Goal: Participate in discussion: Engage in conversation with other users on a specific topic

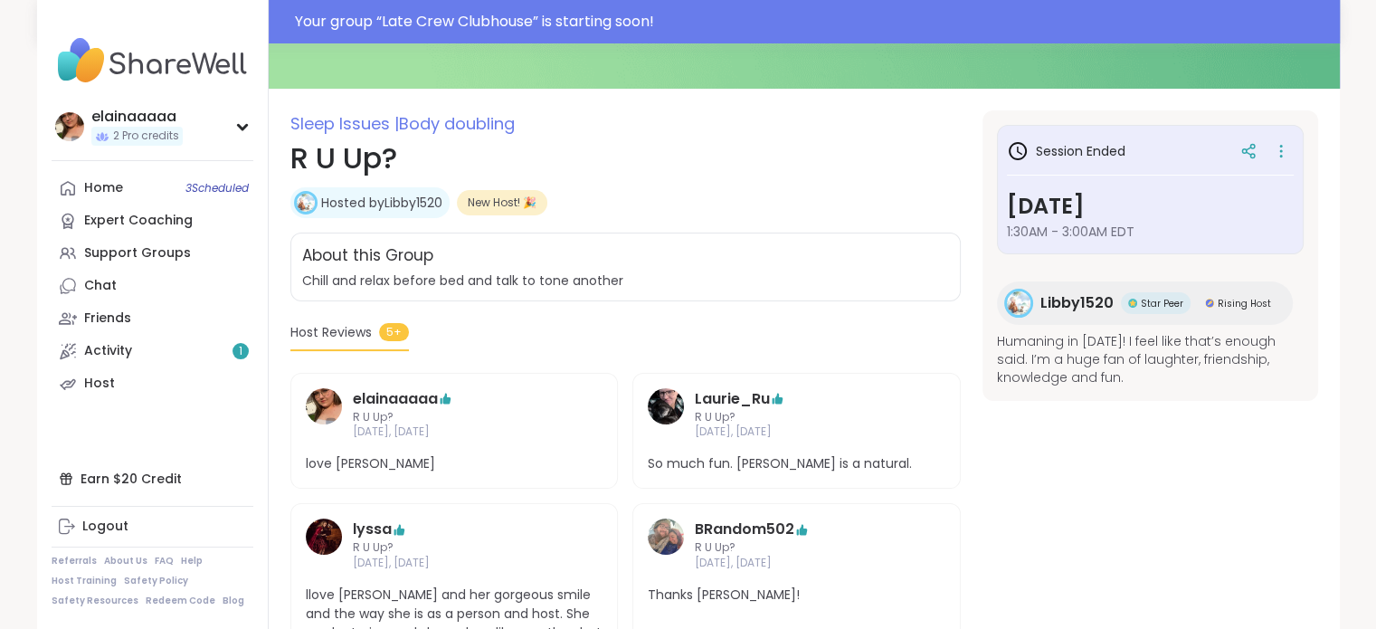
click at [113, 57] on img at bounding box center [153, 60] width 202 height 63
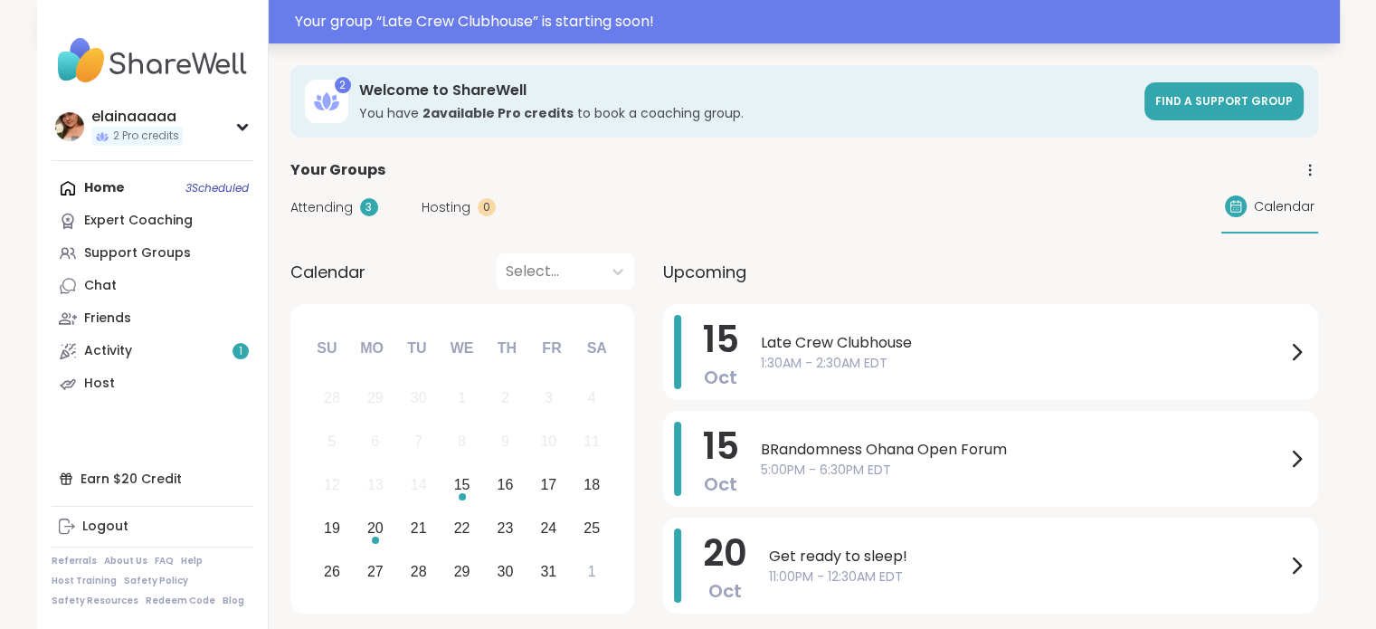
click at [539, 11] on div "Your group “ Late Crew Clubhouse ” is starting soon!" at bounding box center [812, 22] width 1034 height 22
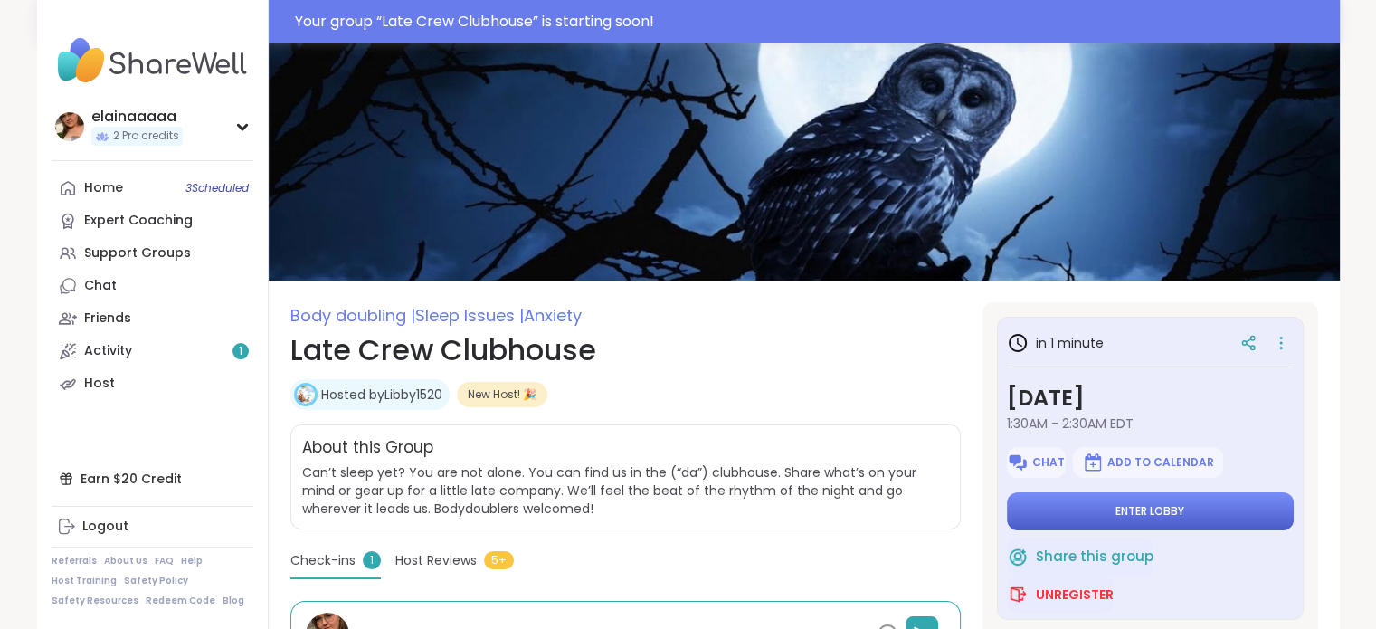
click at [1091, 507] on button "Enter lobby" at bounding box center [1150, 511] width 287 height 38
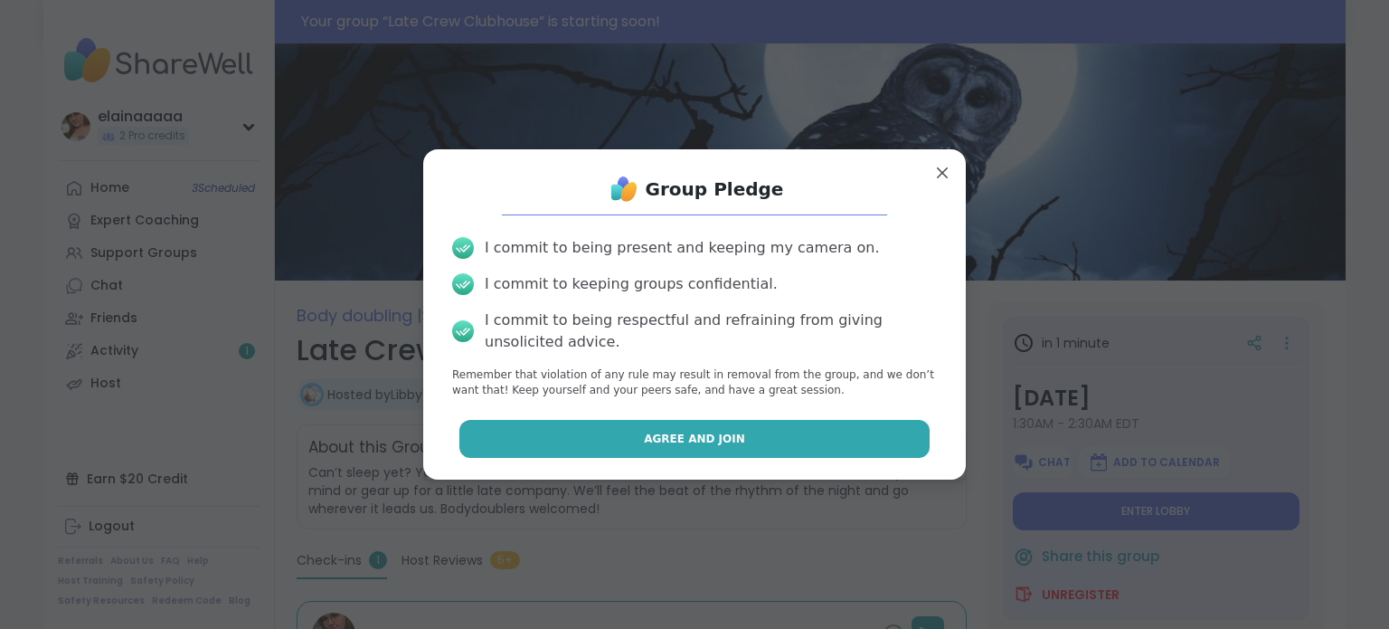
click at [747, 444] on button "Agree and Join" at bounding box center [694, 439] width 471 height 38
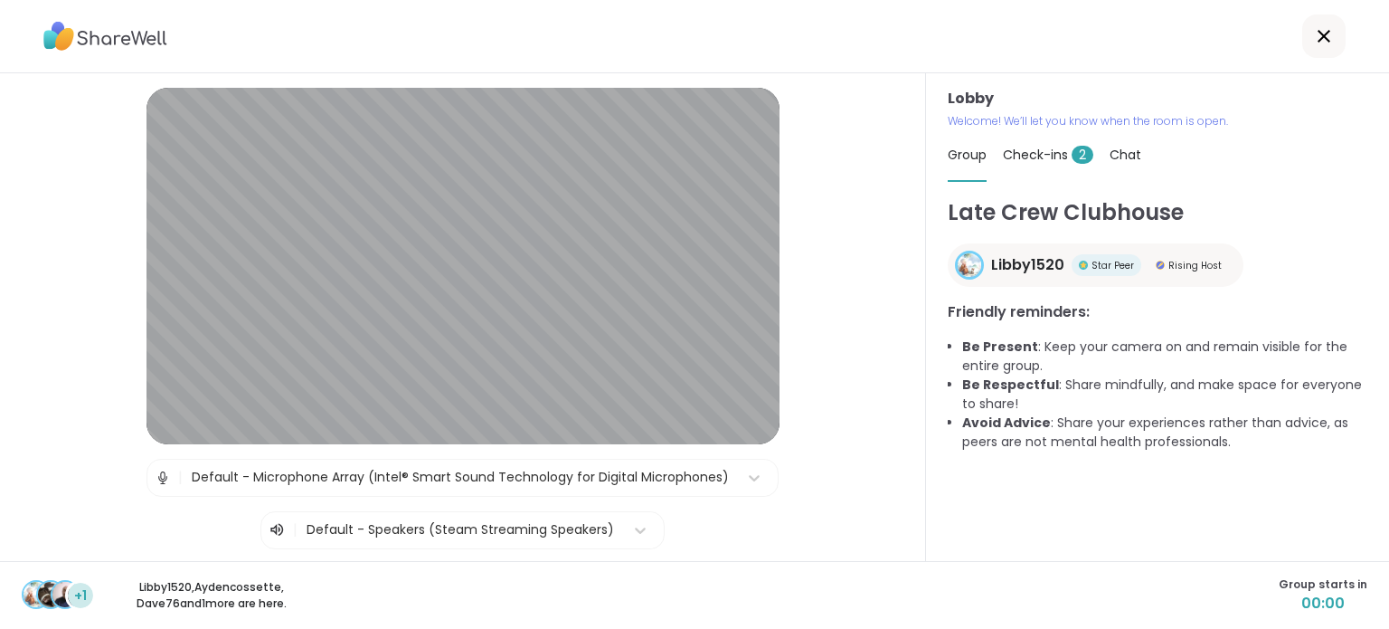
click at [1056, 160] on span "Check-ins 2" at bounding box center [1048, 155] width 90 height 18
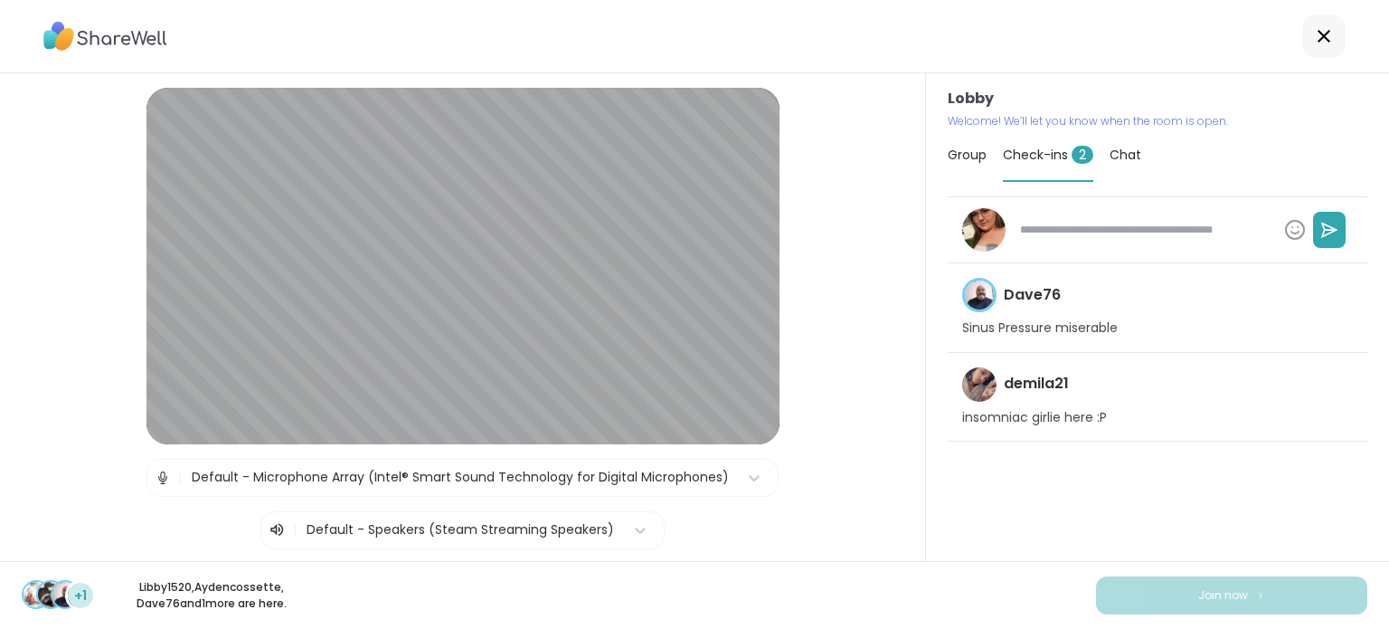
type textarea "*"
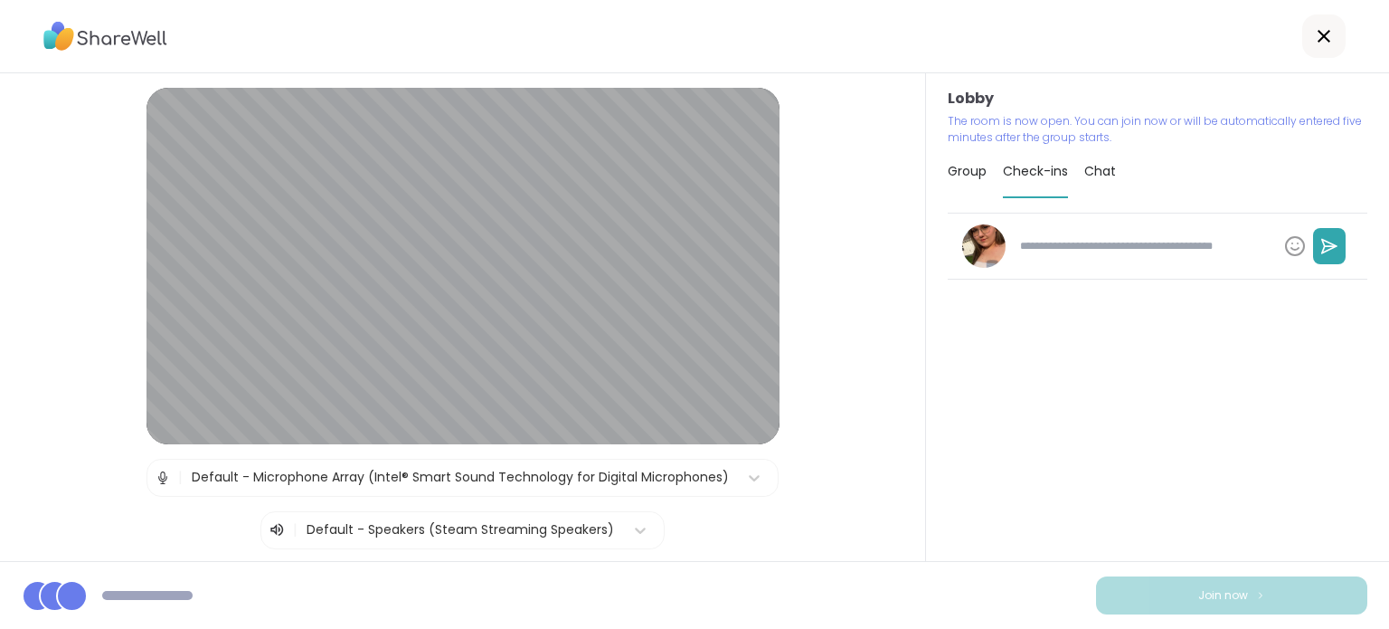
click at [958, 168] on span "Group" at bounding box center [967, 171] width 39 height 18
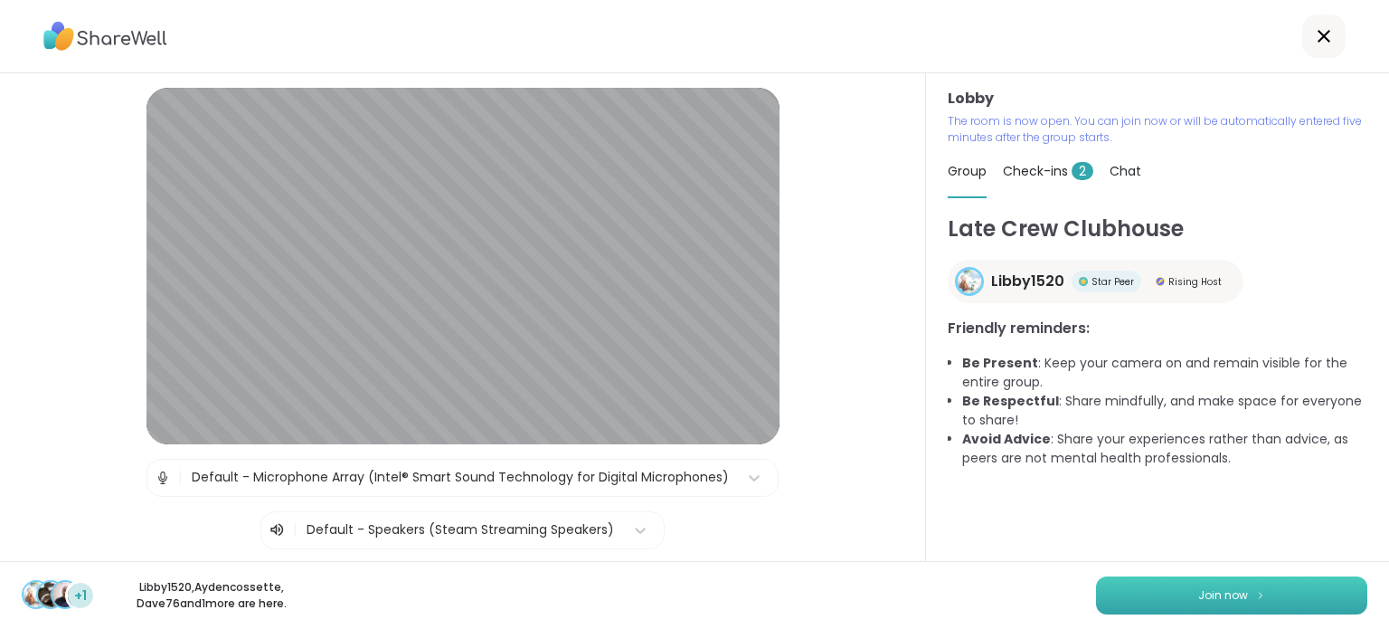
click at [1106, 586] on button "Join now" at bounding box center [1231, 595] width 271 height 38
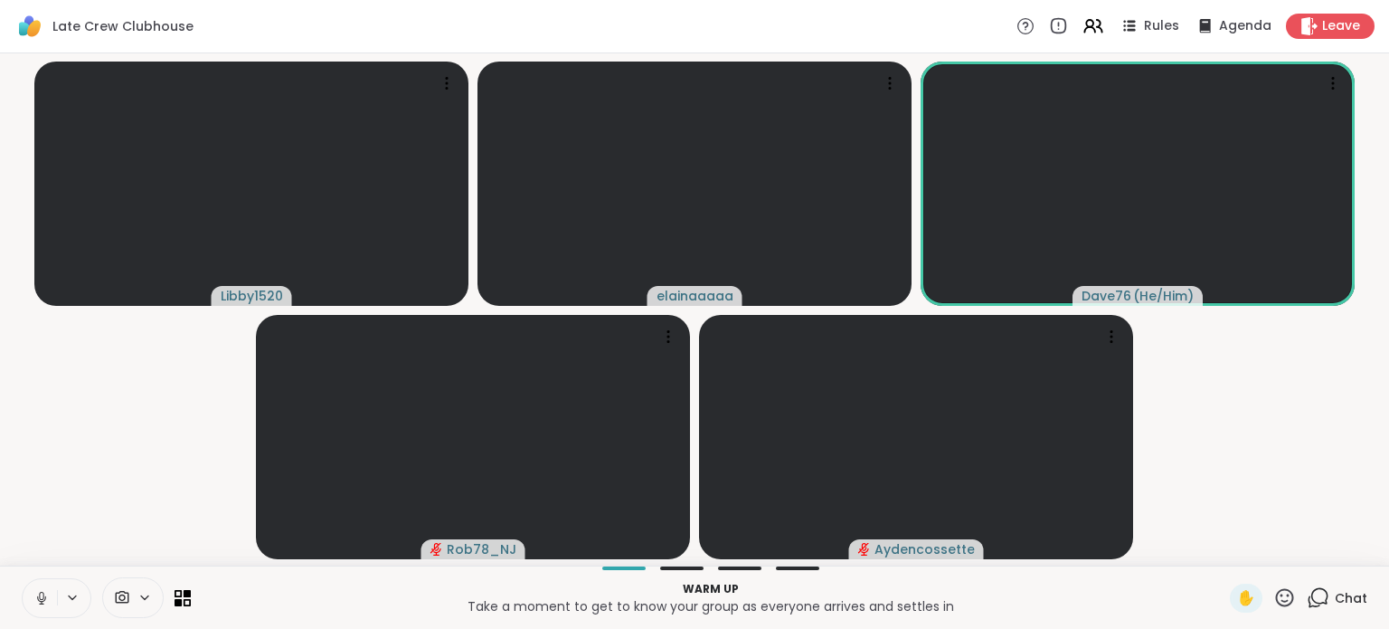
click at [34, 603] on icon at bounding box center [41, 598] width 16 height 16
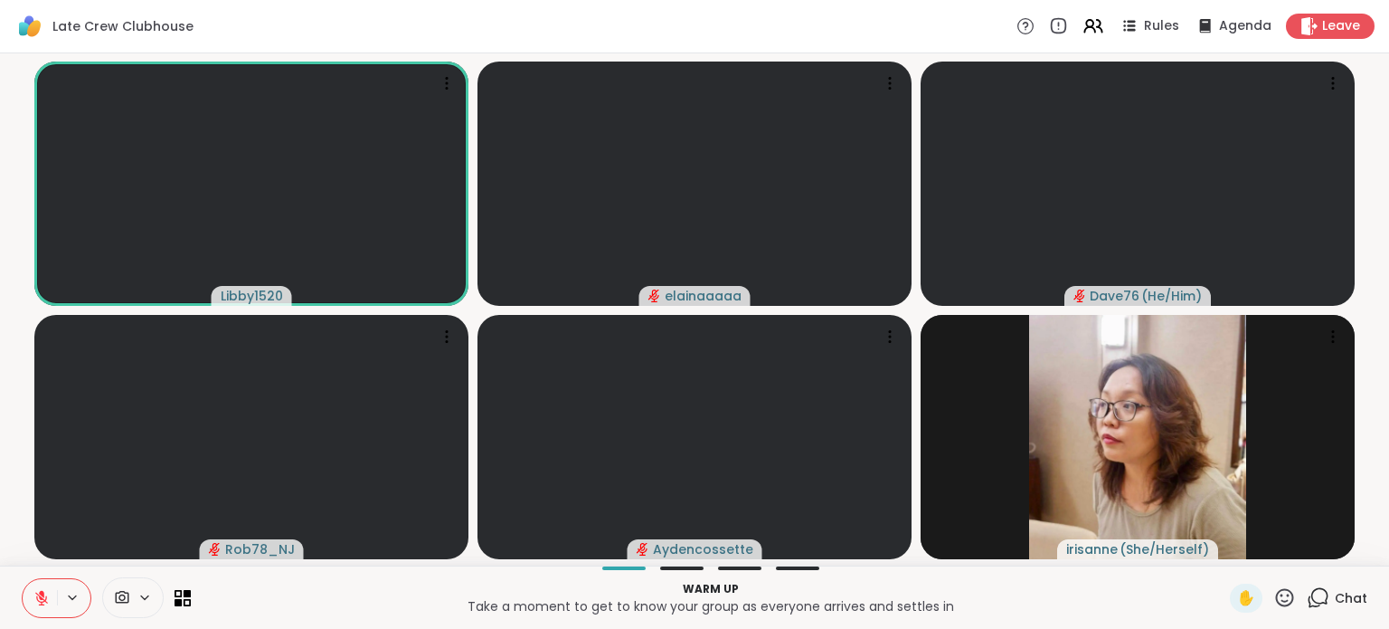
click at [29, 599] on button at bounding box center [40, 598] width 34 height 38
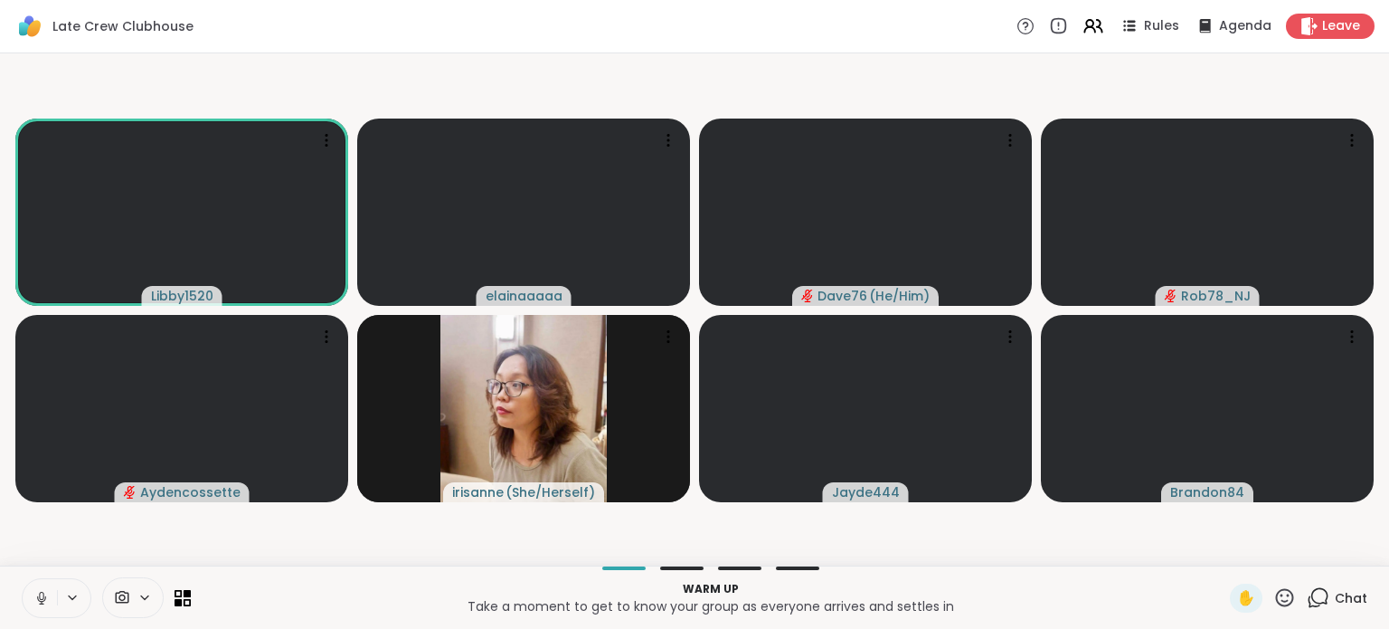
click at [41, 598] on icon at bounding box center [41, 598] width 16 height 16
click at [35, 591] on icon at bounding box center [41, 598] width 16 height 16
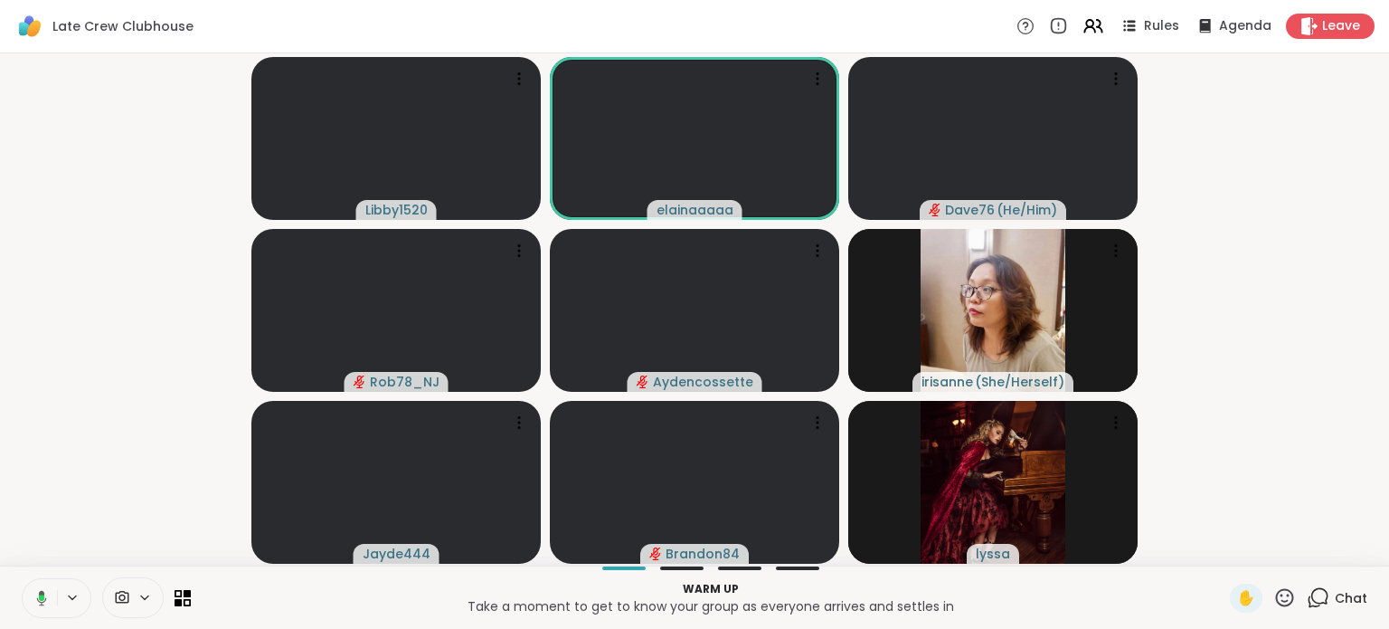
click at [35, 591] on icon at bounding box center [39, 598] width 16 height 16
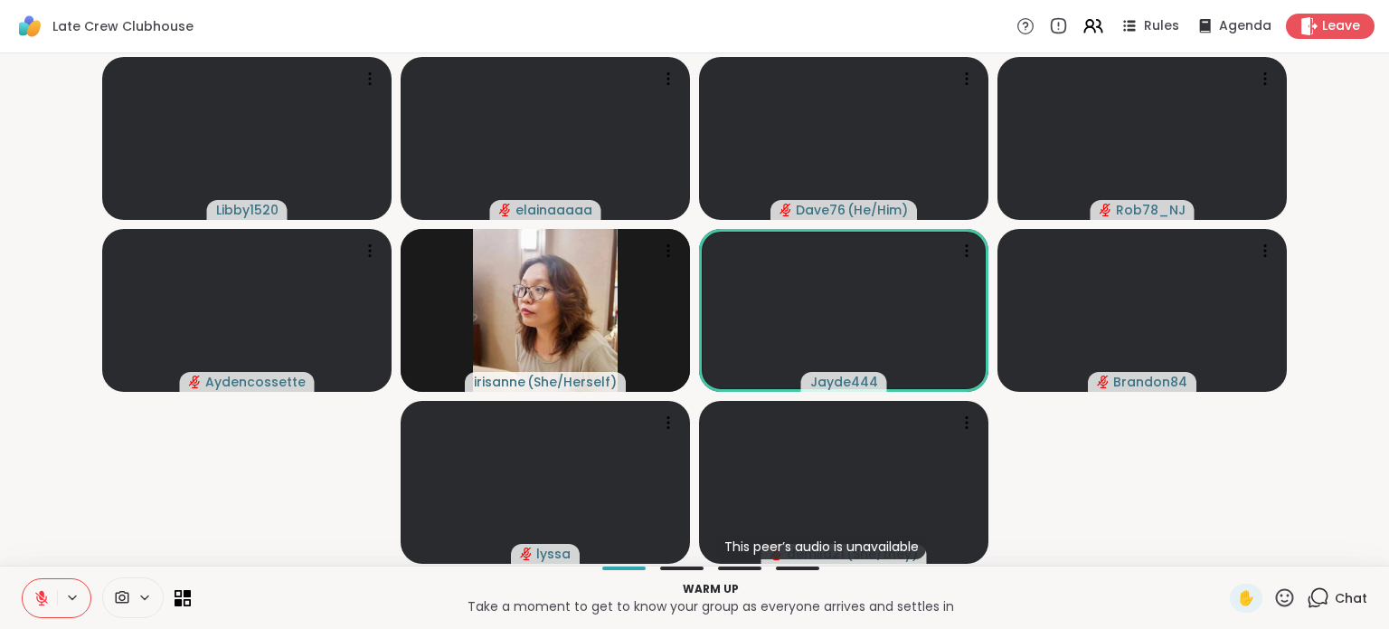
click at [1282, 596] on icon at bounding box center [1284, 597] width 23 height 23
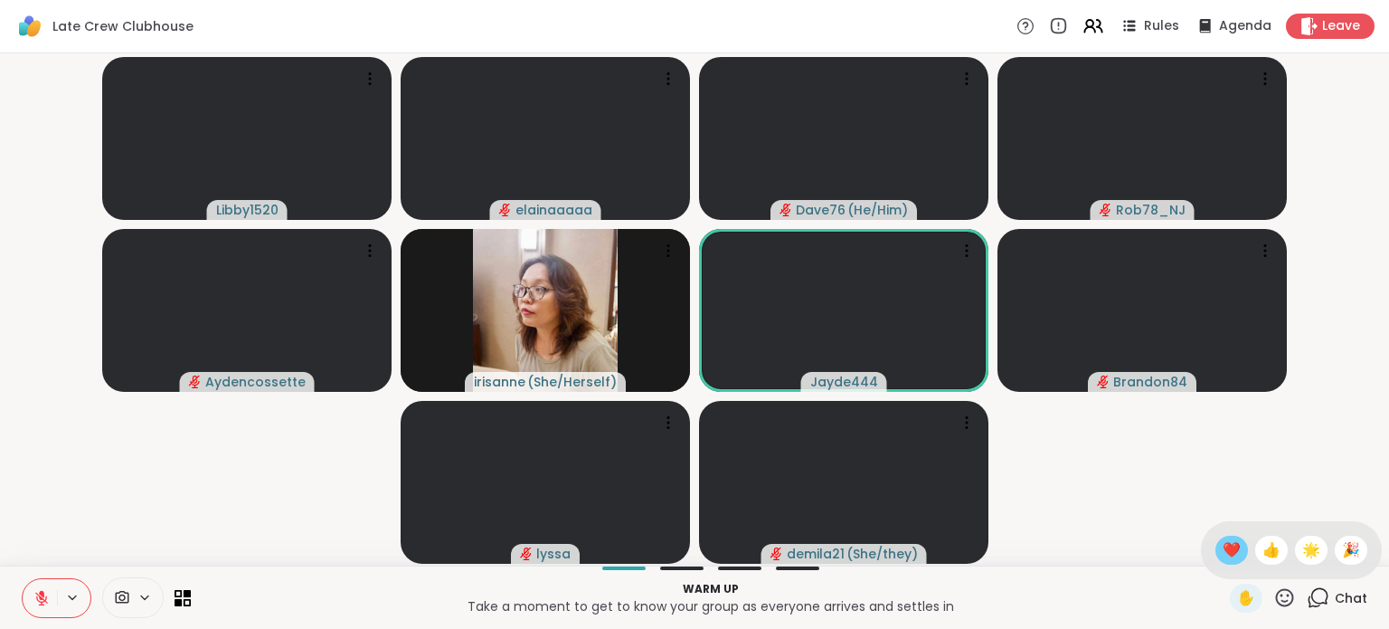
click at [1223, 550] on span "❤️" at bounding box center [1232, 550] width 18 height 22
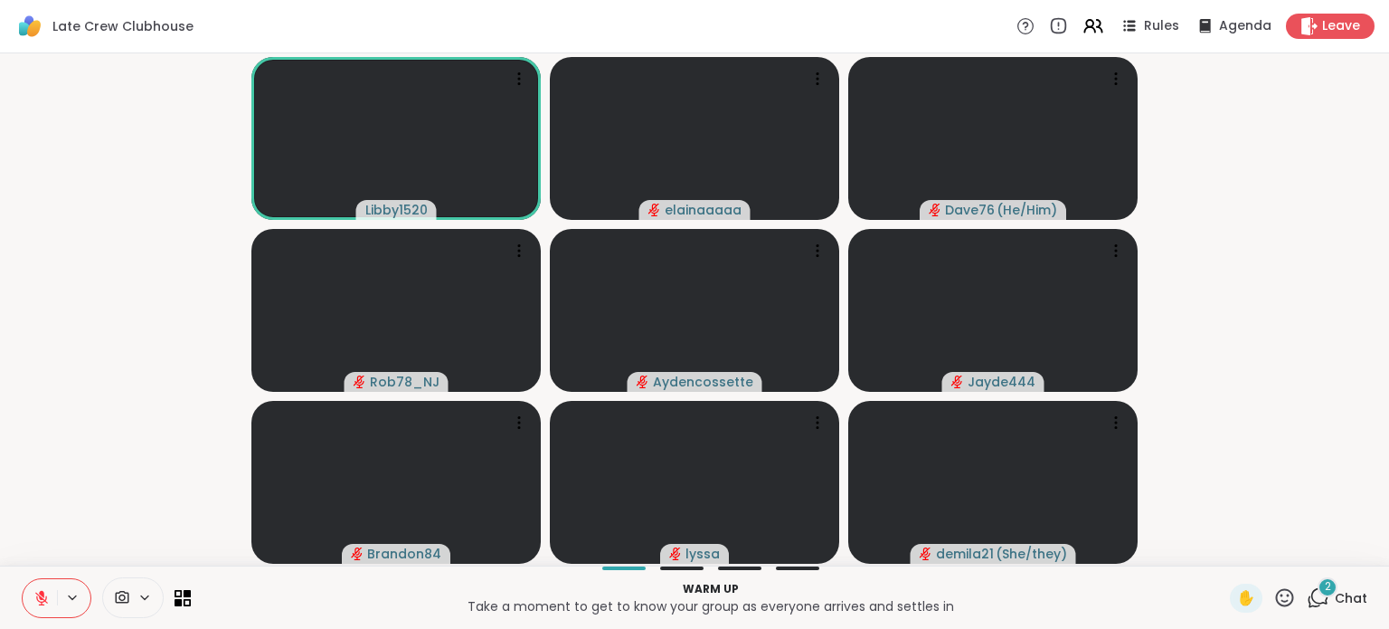
click at [1318, 592] on div "2" at bounding box center [1328, 587] width 20 height 20
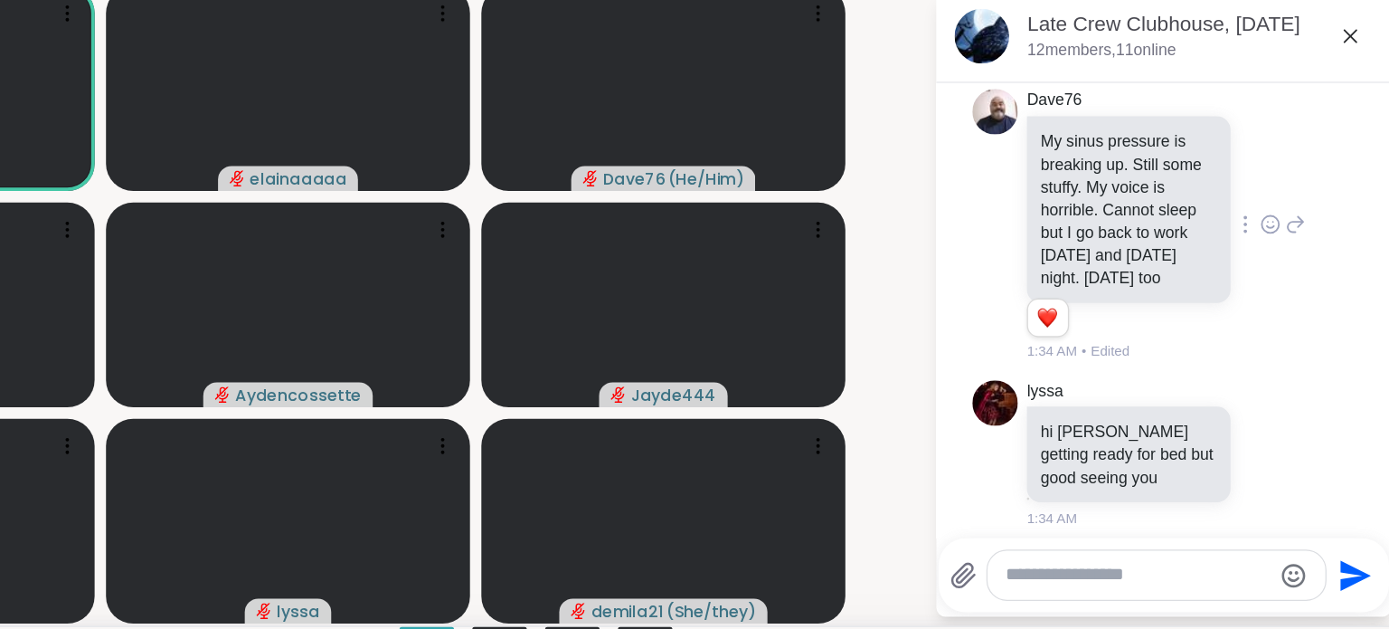
scroll to position [116, 0]
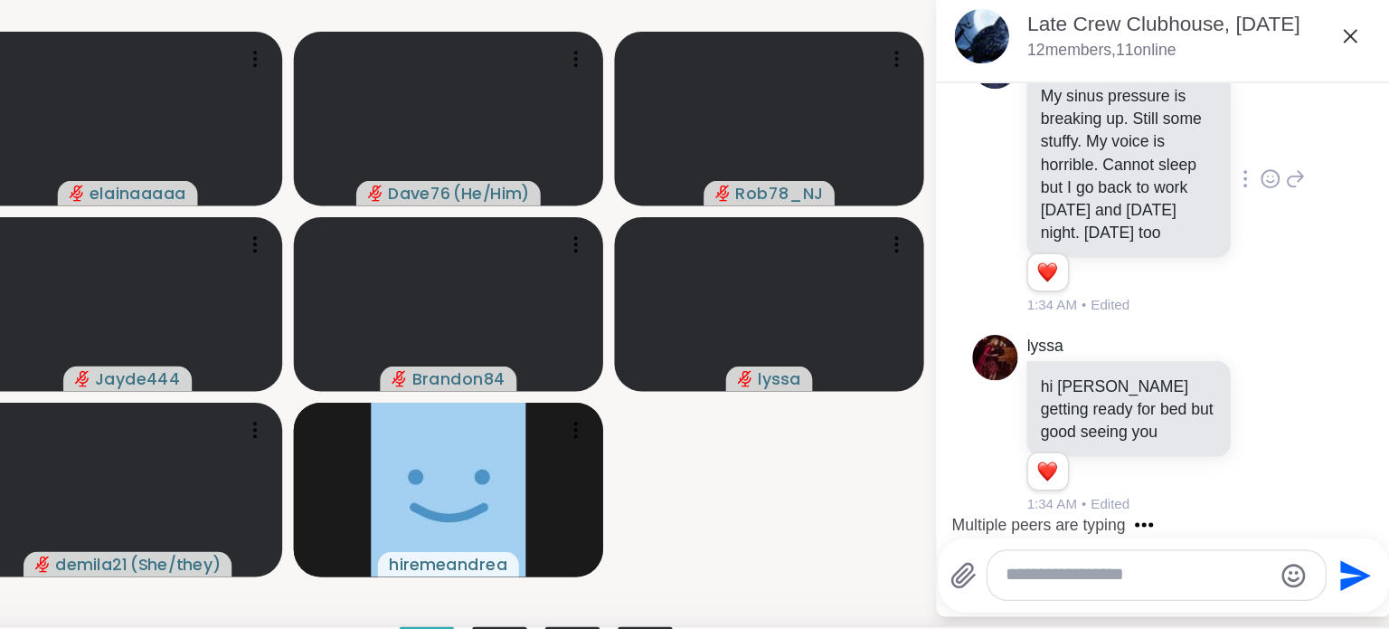
click at [1287, 201] on icon at bounding box center [1295, 210] width 16 height 18
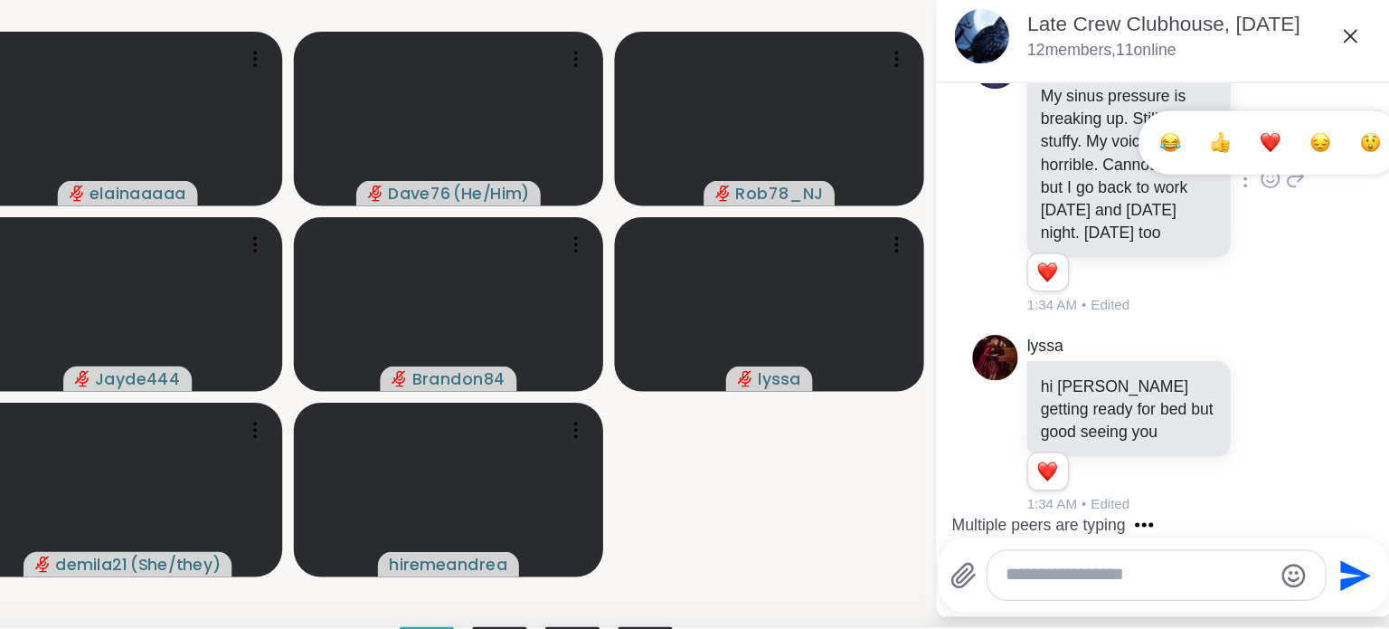
click at [1277, 170] on button "Select Reaction: Heart" at bounding box center [1295, 181] width 36 height 36
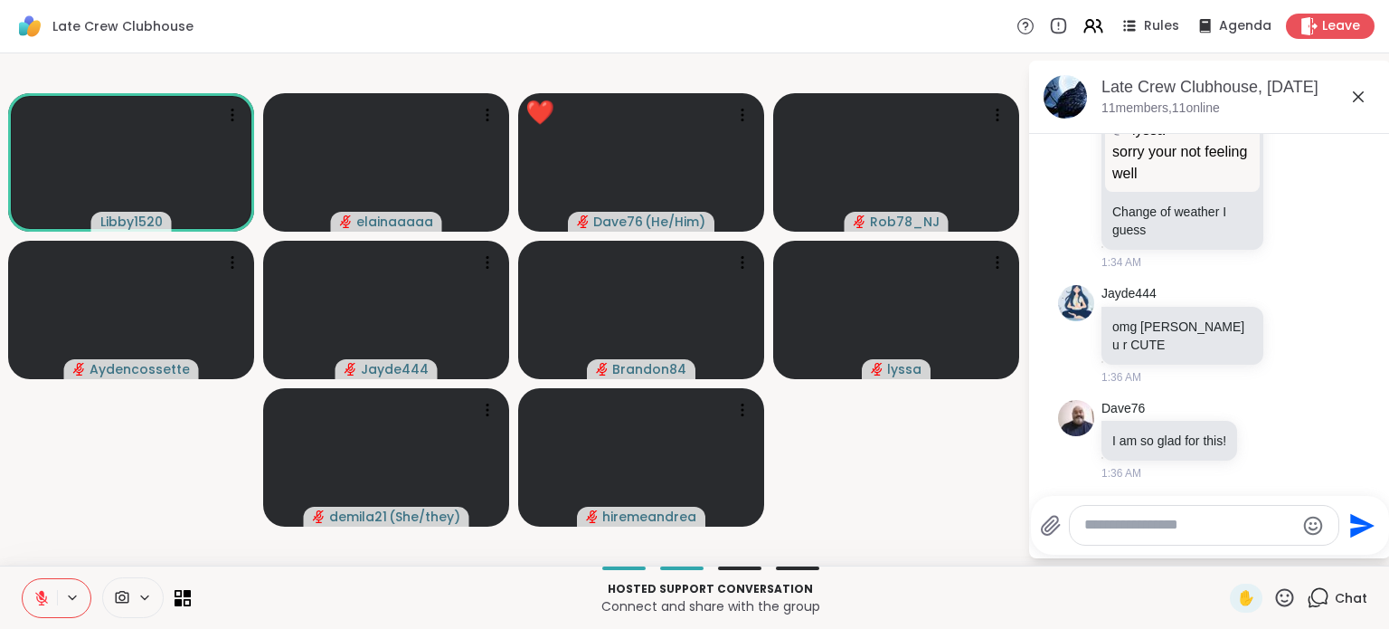
scroll to position [979, 0]
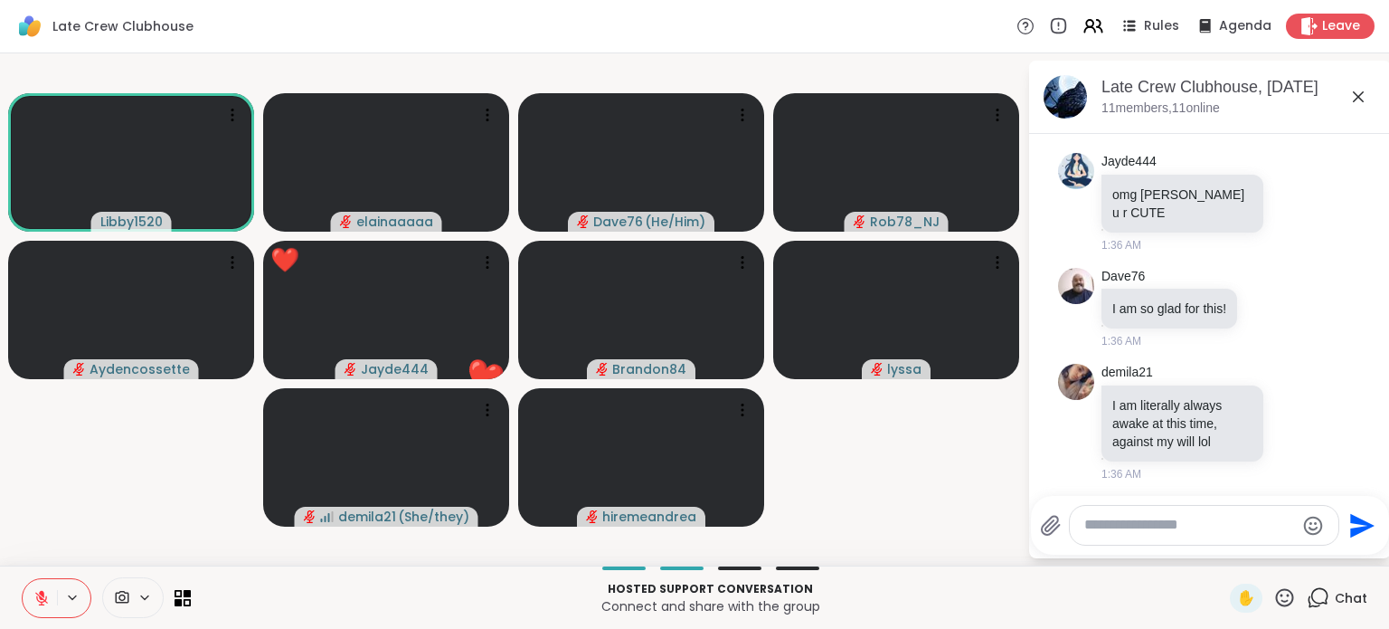
click at [1115, 501] on div "Send" at bounding box center [1210, 525] width 358 height 59
click at [1108, 518] on textarea "Type your message" at bounding box center [1189, 525] width 211 height 19
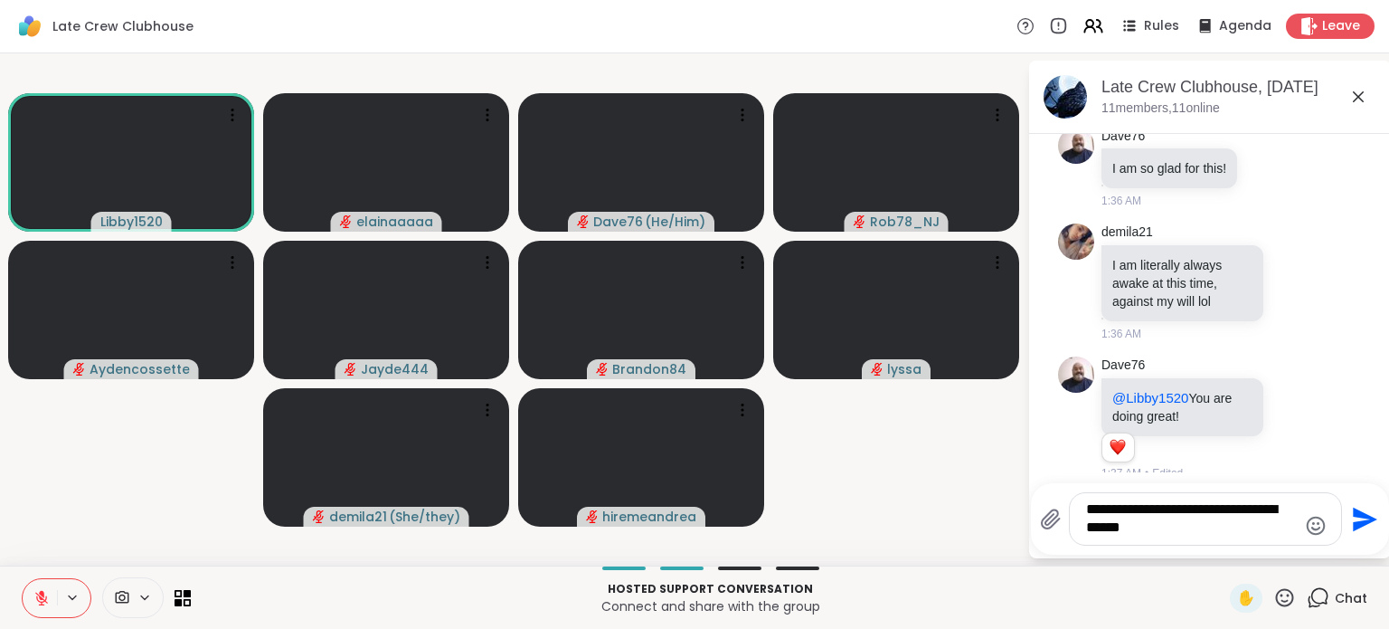
scroll to position [1310, 0]
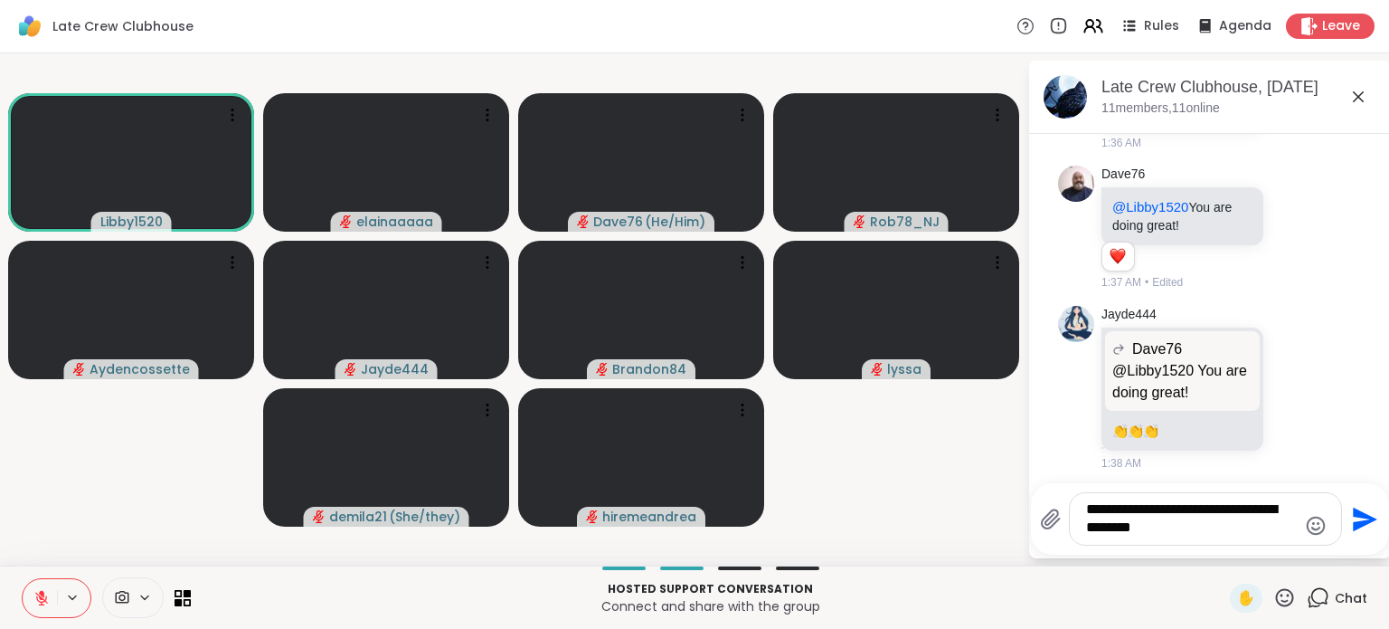
click at [1273, 592] on icon at bounding box center [1284, 597] width 23 height 23
click at [1223, 556] on span "❤️" at bounding box center [1232, 550] width 18 height 22
click at [1216, 535] on textarea "**********" at bounding box center [1191, 518] width 211 height 37
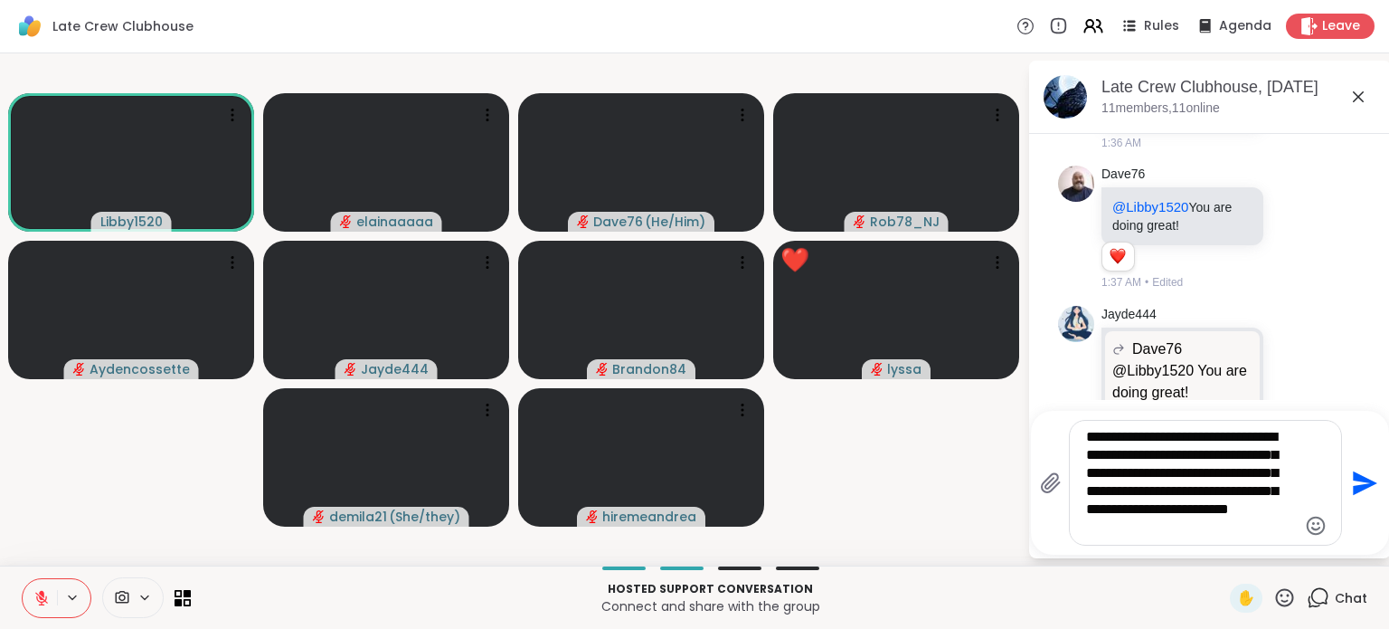
scroll to position [1408, 0]
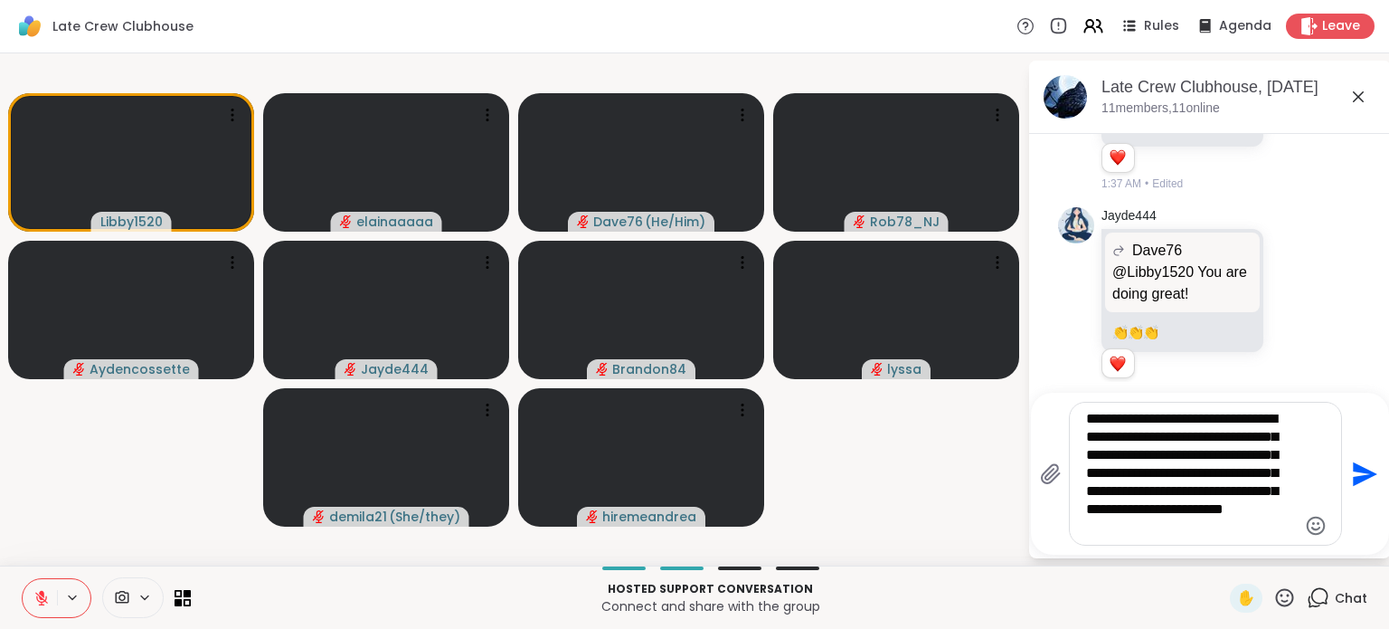
click at [1190, 459] on textarea "**********" at bounding box center [1191, 474] width 211 height 128
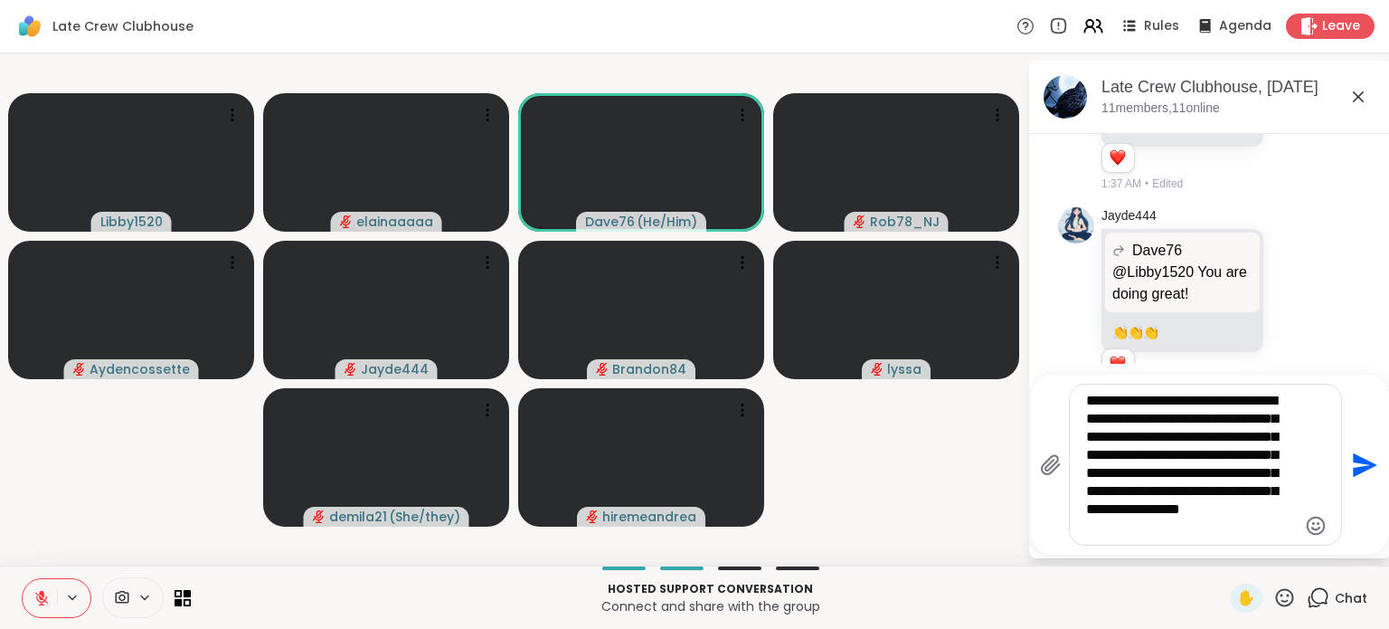
type textarea "**********"
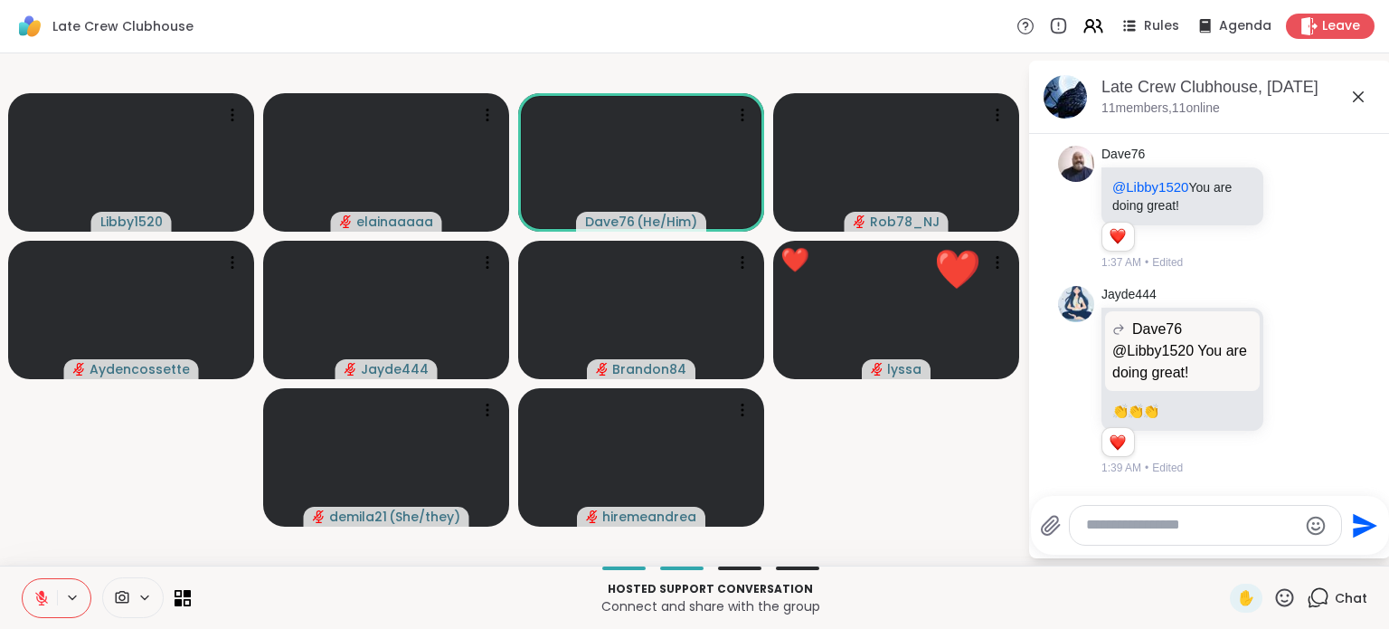
scroll to position [1619, 0]
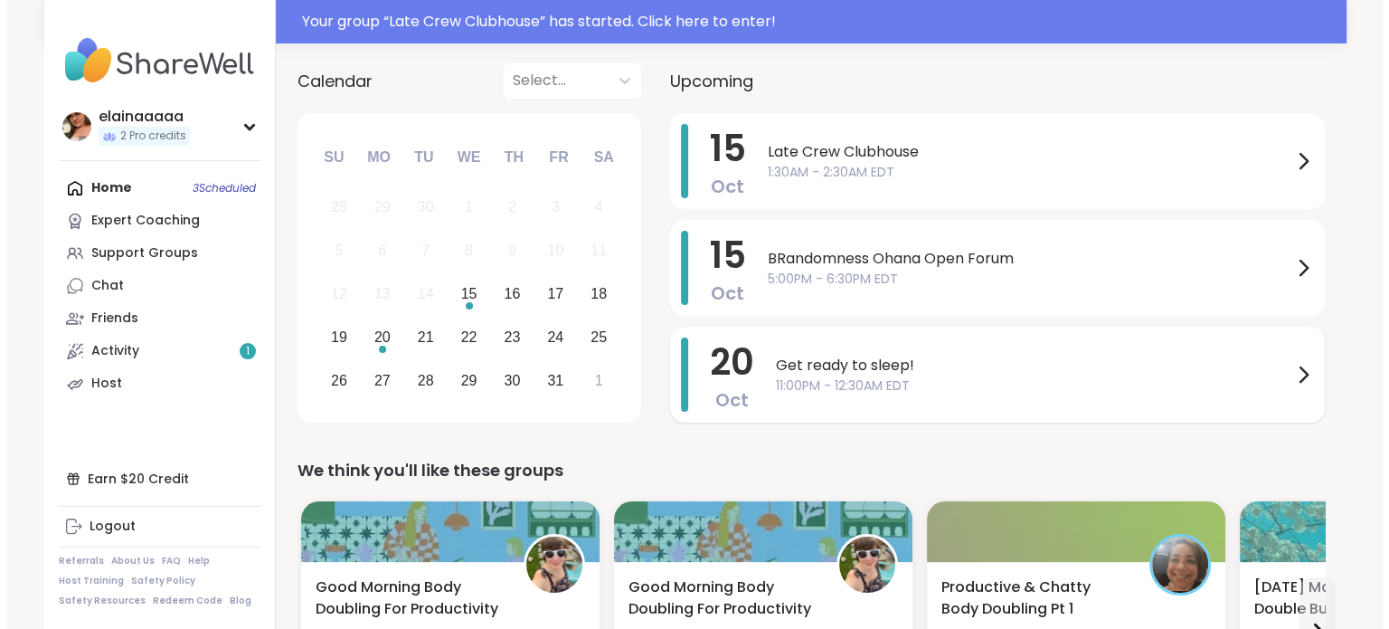
scroll to position [190, 0]
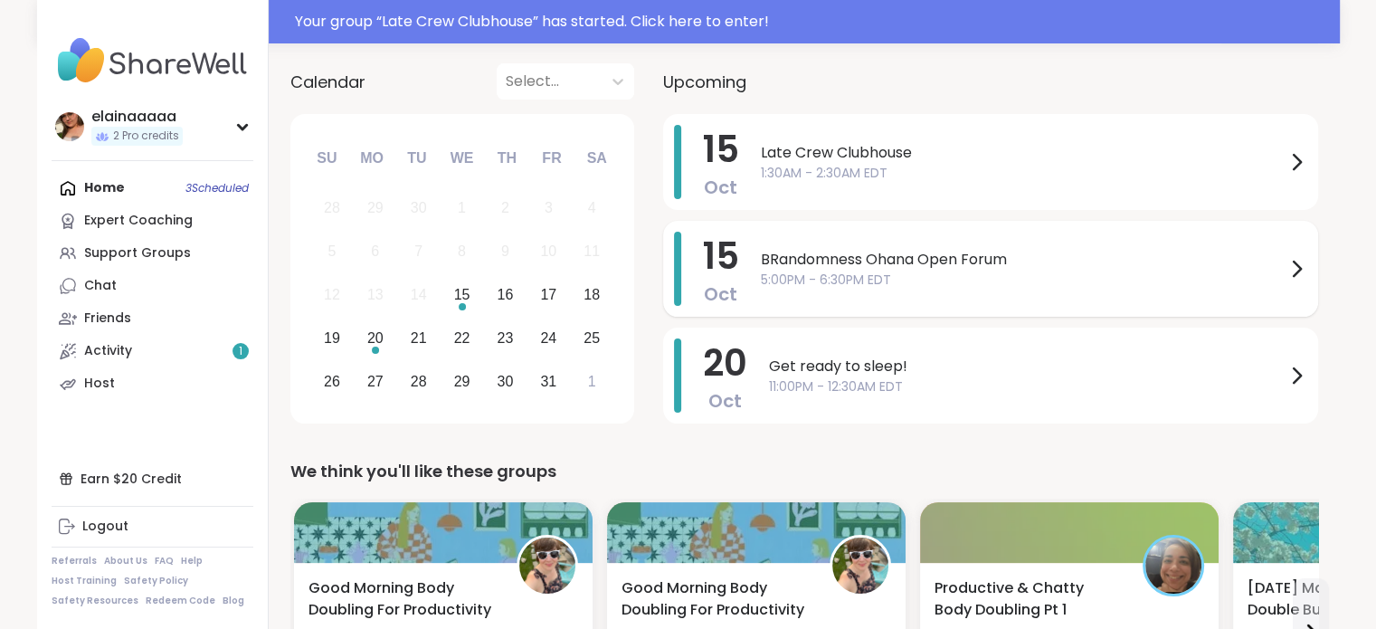
click at [836, 241] on div "BRandomness Ohana Open Forum 5:00PM - 6:30PM EDT" at bounding box center [1034, 269] width 546 height 74
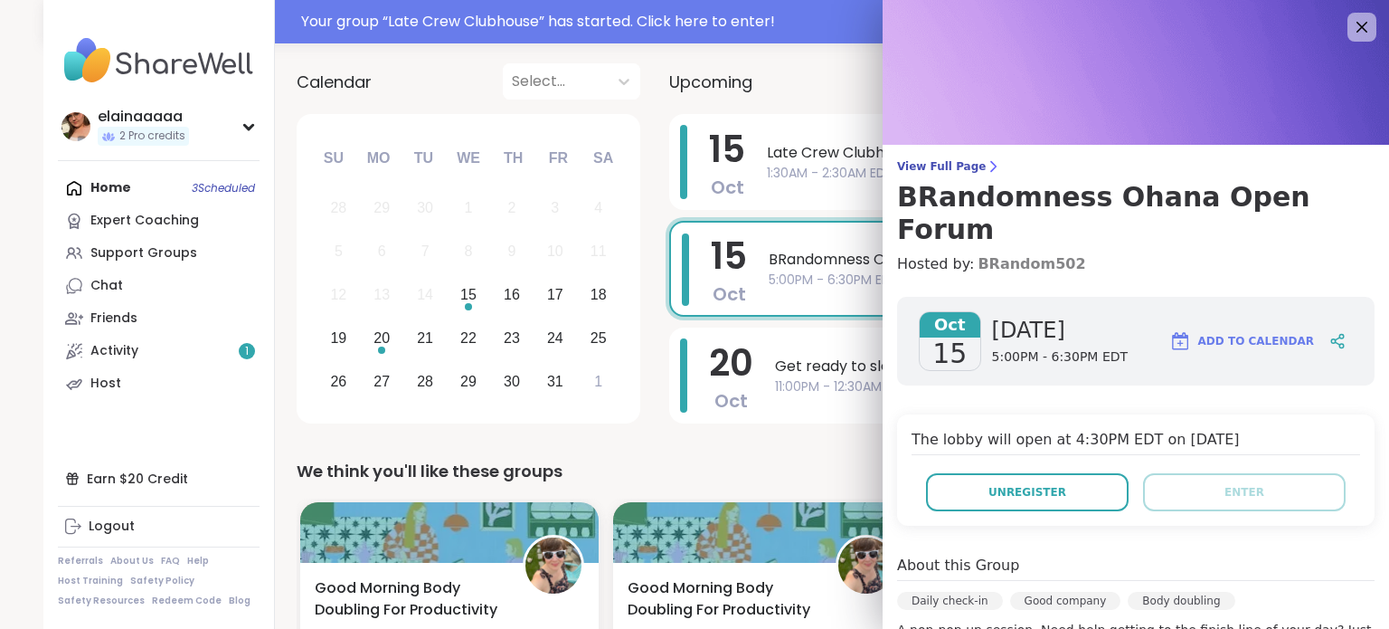
click at [1026, 253] on link "BRandom502" at bounding box center [1032, 264] width 108 height 22
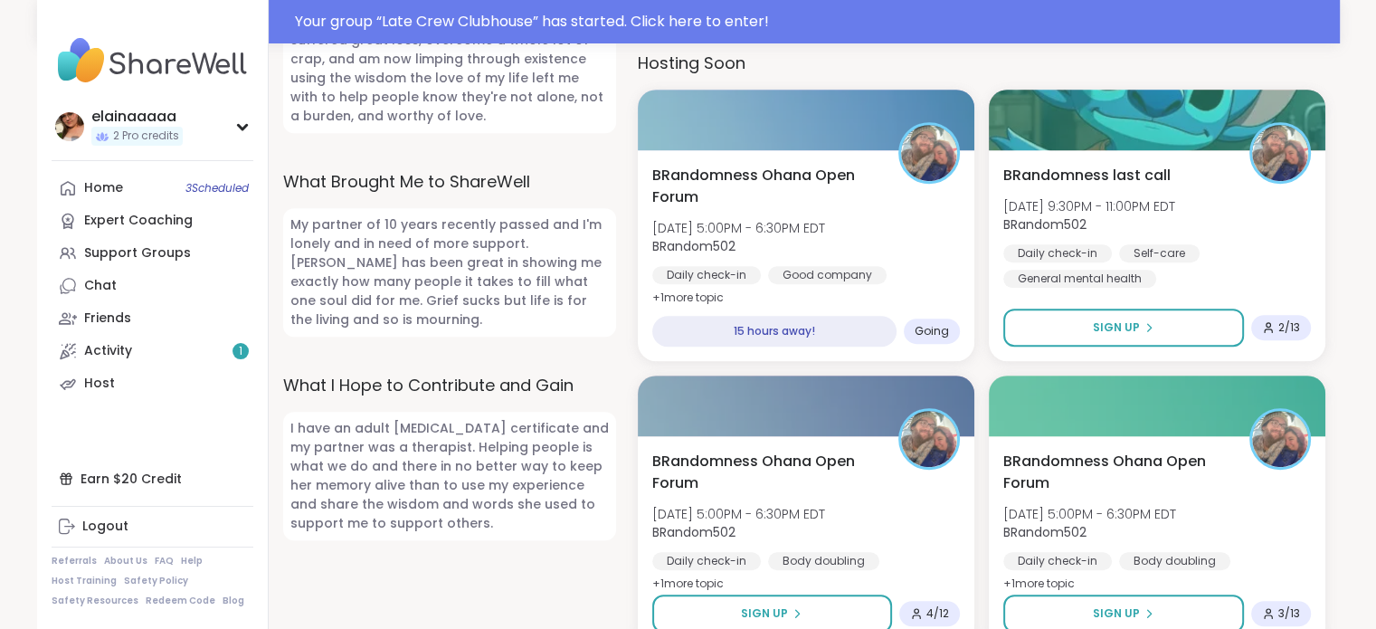
scroll to position [1011, 0]
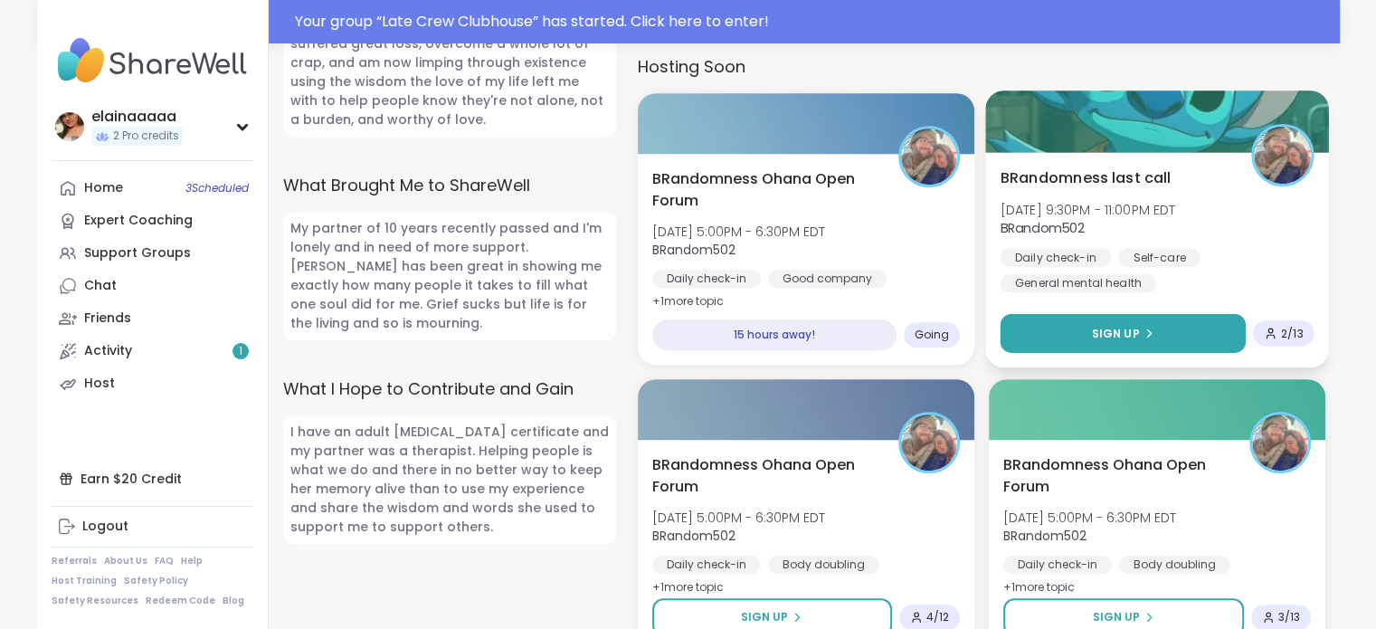
click at [1127, 322] on button "Sign Up" at bounding box center [1121, 333] width 245 height 39
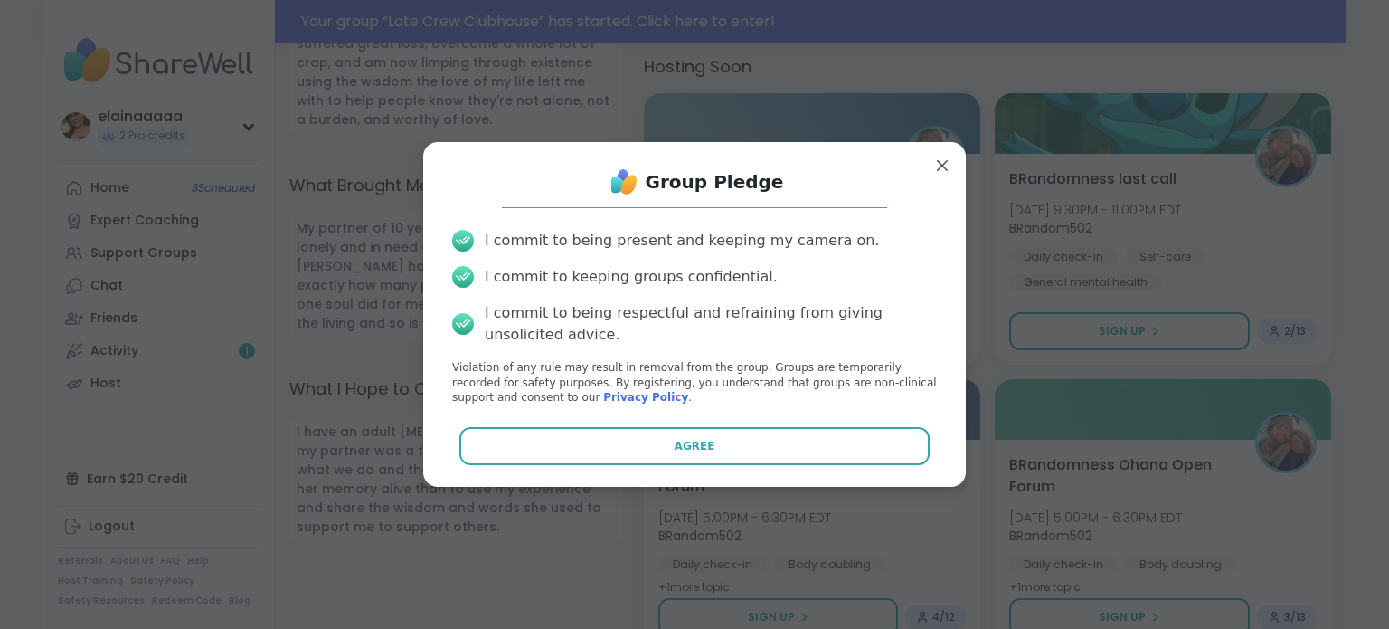
click at [695, 480] on div "Group Pledge I commit to being present and keeping my camera on. I commit to ke…" at bounding box center [694, 314] width 543 height 345
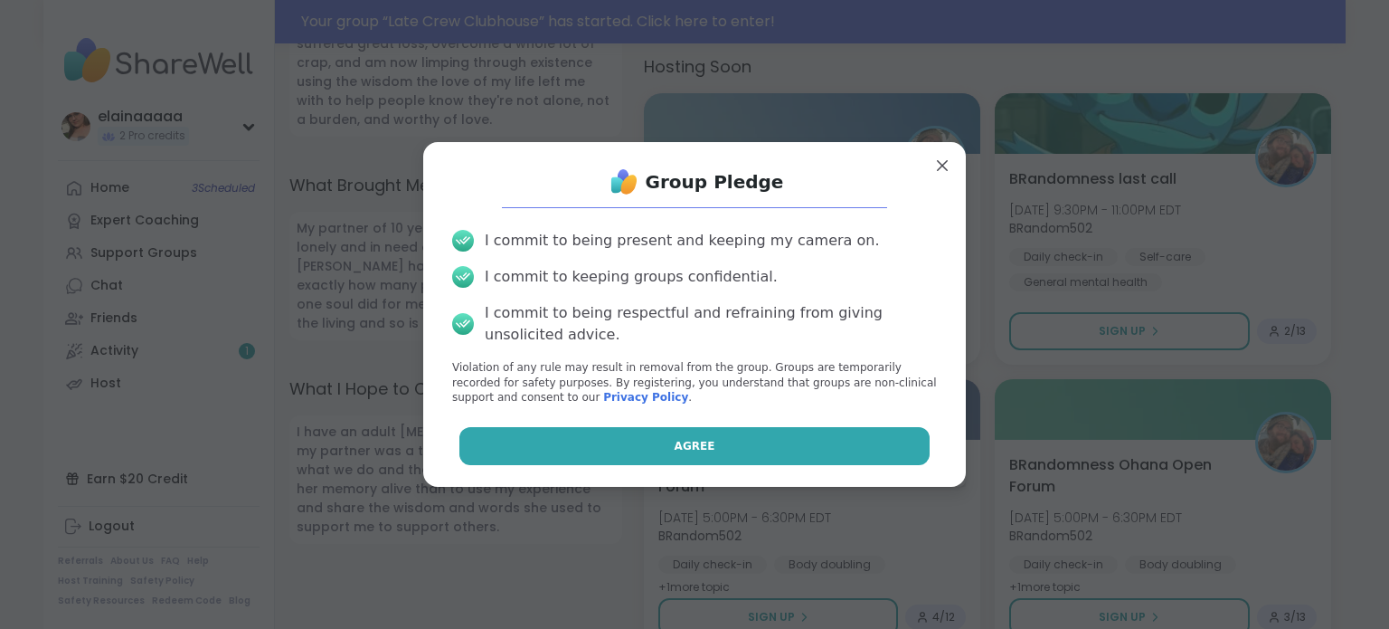
click at [705, 453] on button "Agree" at bounding box center [694, 446] width 471 height 38
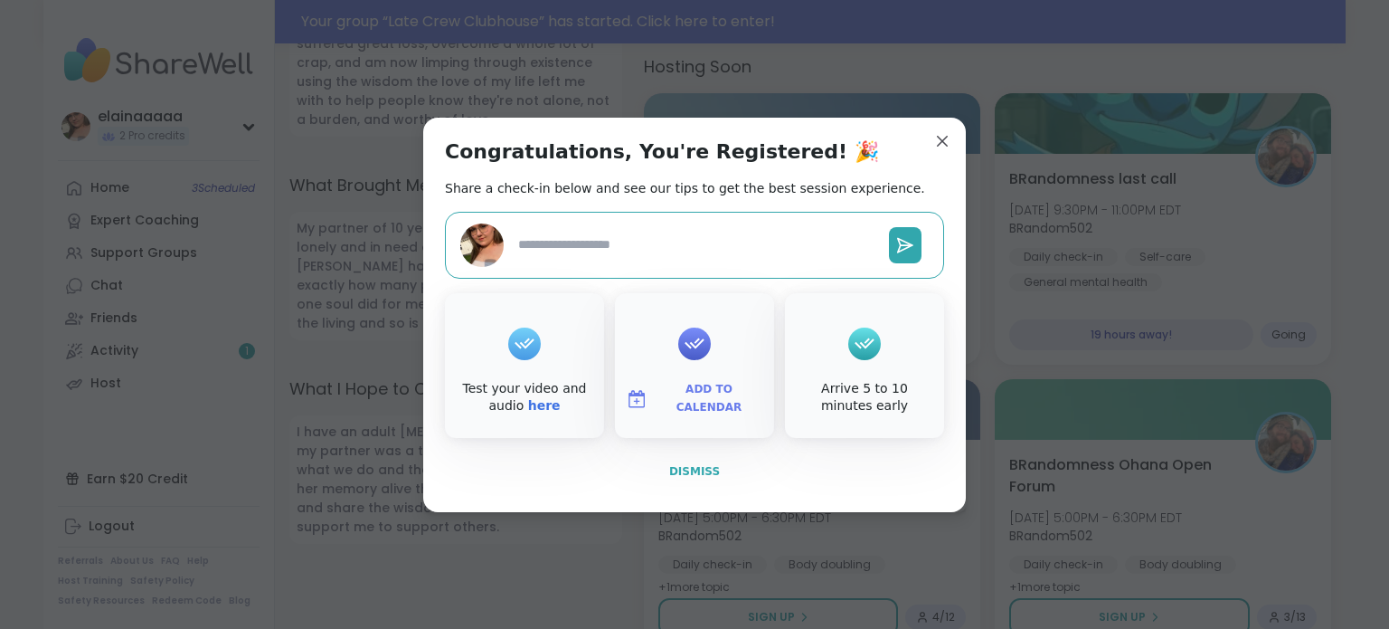
type textarea "*"
click at [682, 483] on button "Dismiss" at bounding box center [694, 471] width 499 height 38
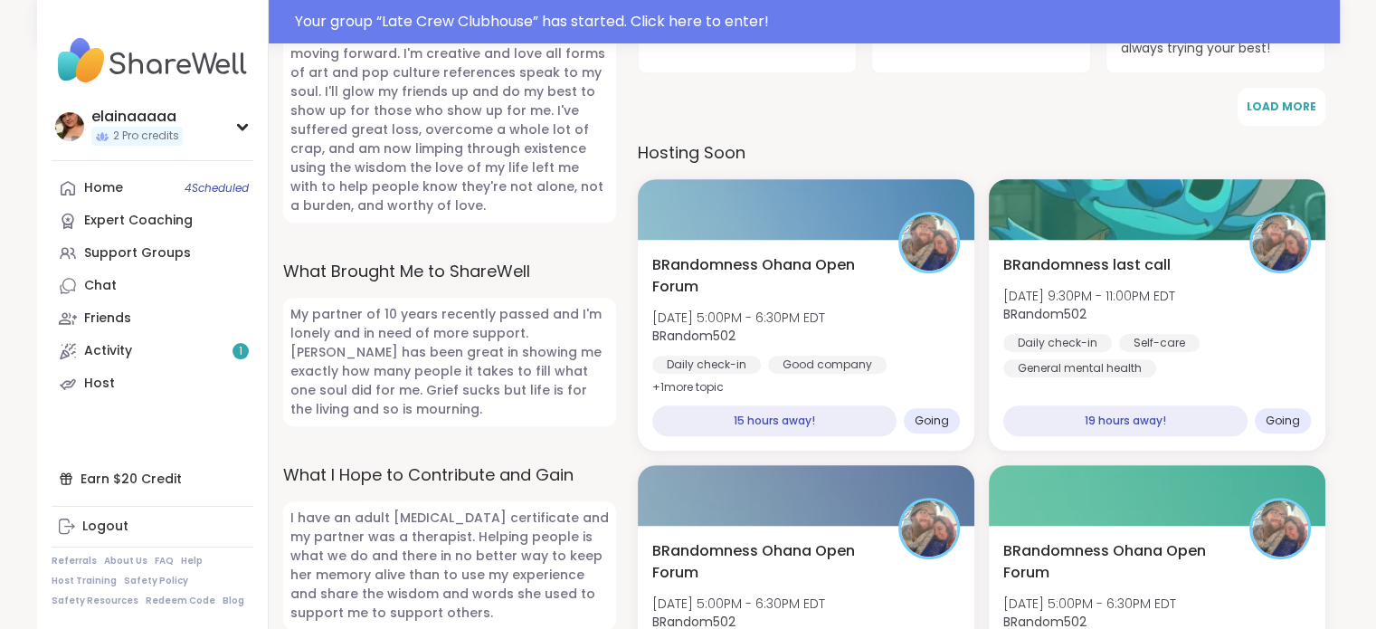
scroll to position [926, 0]
